Goal: Task Accomplishment & Management: Complete application form

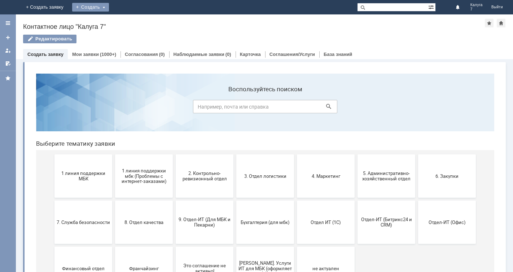
click at [109, 6] on div "Создать" at bounding box center [90, 7] width 37 height 9
click at [128, 20] on link "Заявка" at bounding box center [101, 21] width 55 height 9
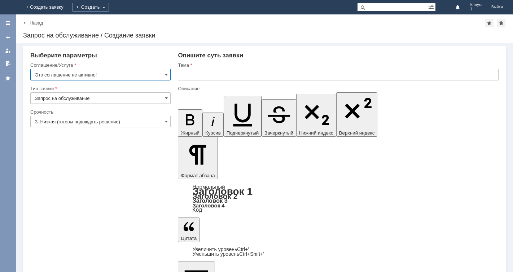
click at [163, 71] on input "Это соглашение не активно!" at bounding box center [100, 75] width 140 height 12
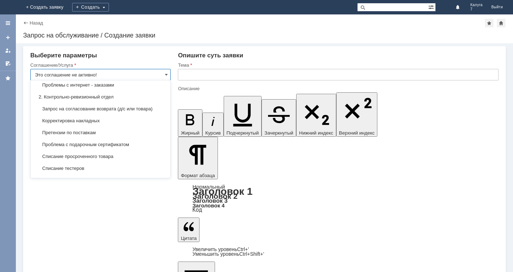
scroll to position [108, 0]
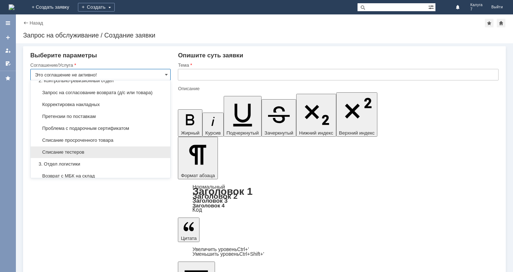
click at [96, 155] on span "Списание тестеров" at bounding box center [100, 152] width 131 height 6
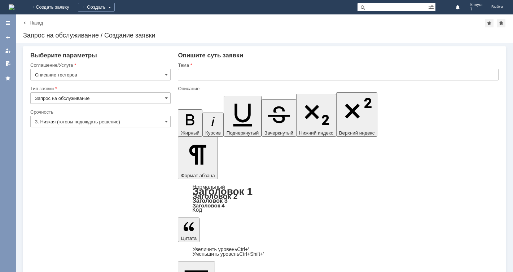
type input "Списание тестеров"
click at [181, 76] on input "text" at bounding box center [338, 75] width 321 height 12
type input "c"
type input "списание тестеров"
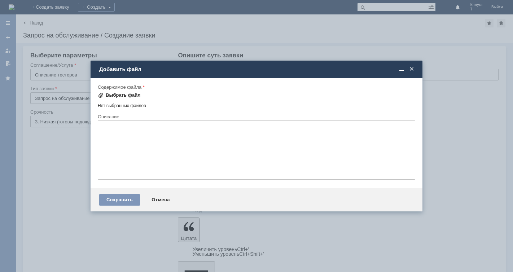
click at [101, 95] on span at bounding box center [101, 95] width 6 height 6
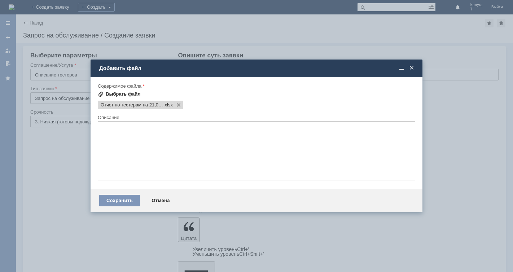
scroll to position [0, 0]
click at [122, 200] on div "Сохранить" at bounding box center [119, 201] width 41 height 12
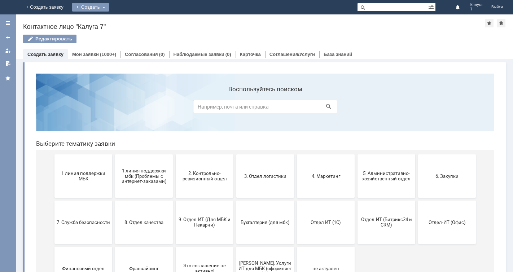
click at [109, 6] on div "Создать" at bounding box center [90, 7] width 37 height 9
click at [92, 56] on link "Мои заявки" at bounding box center [85, 54] width 27 height 5
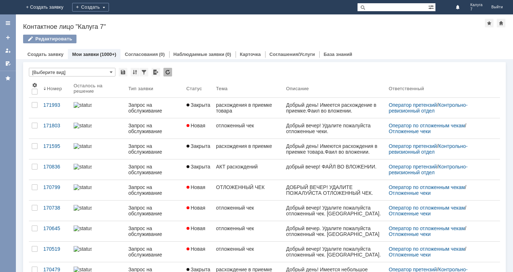
click at [85, 52] on link "Мои заявки" at bounding box center [85, 54] width 27 height 5
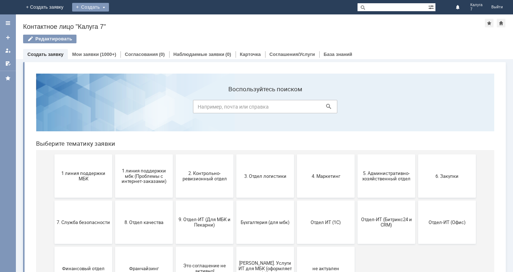
click at [109, 6] on div "Создать" at bounding box center [90, 7] width 37 height 9
click at [128, 22] on link "Заявка" at bounding box center [101, 21] width 55 height 9
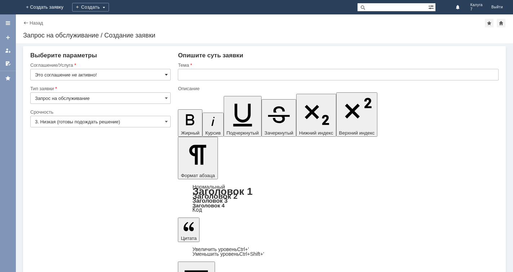
click at [167, 73] on span at bounding box center [166, 75] width 3 height 6
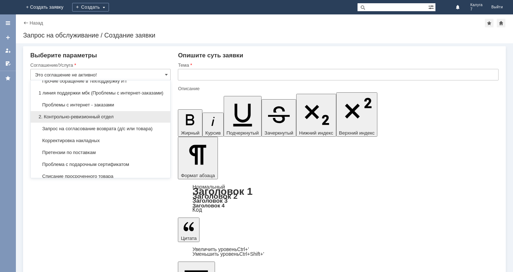
scroll to position [108, 0]
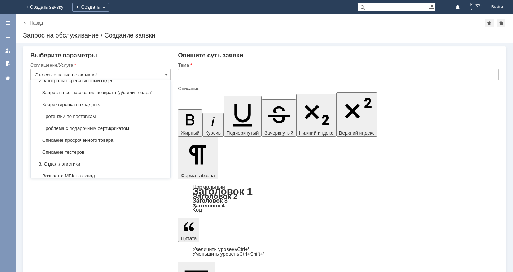
drag, startPoint x: 91, startPoint y: 161, endPoint x: 93, endPoint y: 157, distance: 4.2
click at [93, 158] on div "Списание тестеров" at bounding box center [101, 152] width 140 height 12
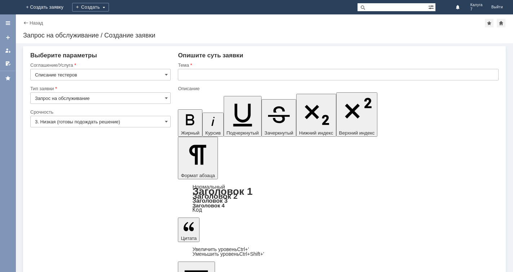
type input "Списание тестеров"
click at [166, 121] on span at bounding box center [166, 122] width 3 height 6
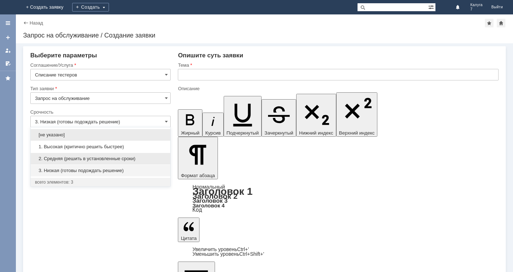
click at [142, 159] on span "2. Средняя (решить в установленные сроки)" at bounding box center [100, 159] width 131 height 6
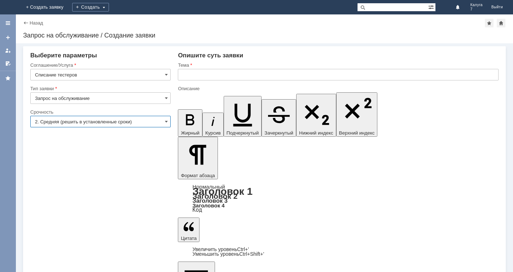
type input "2. Средняя (решить в установленные сроки)"
click at [181, 73] on input "text" at bounding box center [338, 75] width 321 height 12
type input "Списание тестеров"
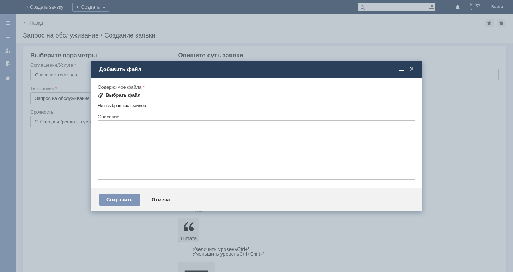
click at [101, 95] on span at bounding box center [101, 95] width 6 height 6
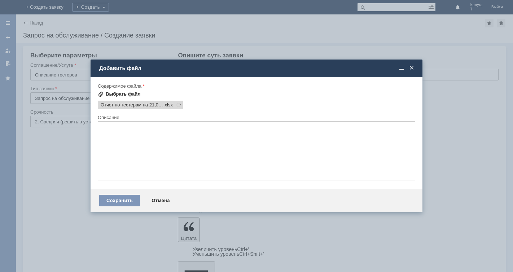
scroll to position [0, 0]
click at [109, 202] on div "Сохранить" at bounding box center [119, 201] width 41 height 12
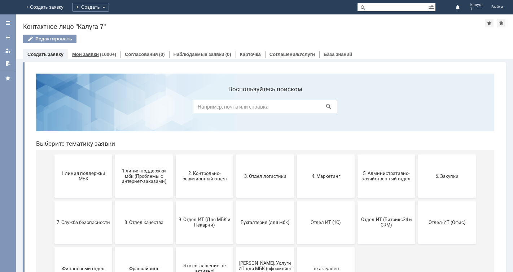
click at [89, 53] on link "Мои заявки" at bounding box center [85, 54] width 27 height 5
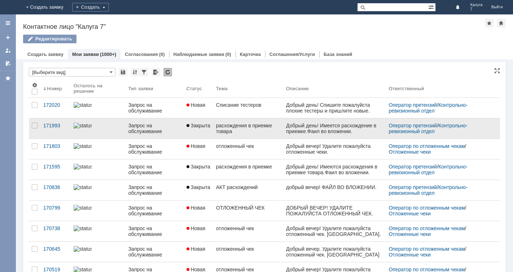
click at [257, 130] on div "расхождения в приемке товара" at bounding box center [248, 129] width 64 height 12
